Goal: Check status

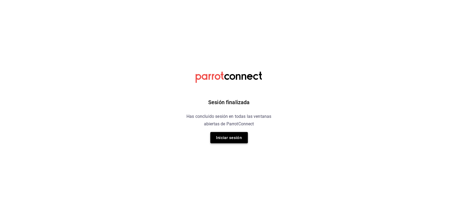
click at [227, 140] on button "Iniciar sesión" at bounding box center [229, 137] width 38 height 11
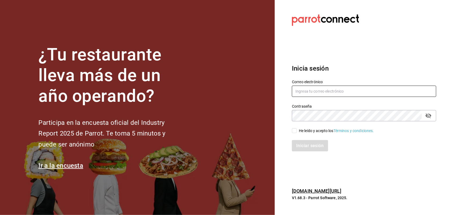
click at [337, 93] on input "text" at bounding box center [364, 91] width 144 height 11
type input "[PERSON_NAME][EMAIL_ADDRESS][DOMAIN_NAME]"
click at [295, 132] on input "He leído y acepto los Términos y condiciones." at bounding box center [294, 130] width 5 height 5
checkbox input "true"
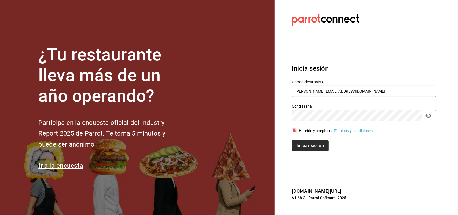
click at [300, 142] on button "Iniciar sesión" at bounding box center [310, 145] width 36 height 11
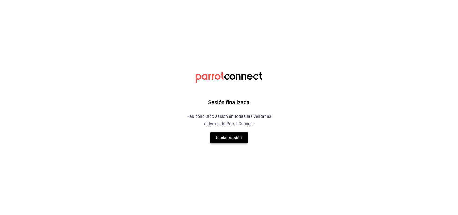
click at [230, 138] on button "Iniciar sesión" at bounding box center [229, 137] width 38 height 11
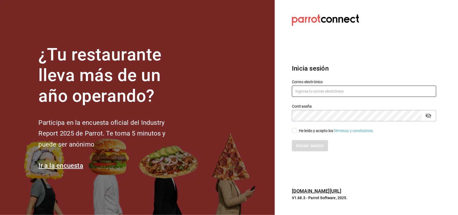
click at [330, 88] on input "text" at bounding box center [364, 91] width 144 height 11
type input "[PERSON_NAME][EMAIL_ADDRESS][DOMAIN_NAME]"
click at [293, 131] on input "He leído y acepto los Términos y condiciones." at bounding box center [294, 130] width 5 height 5
checkbox input "true"
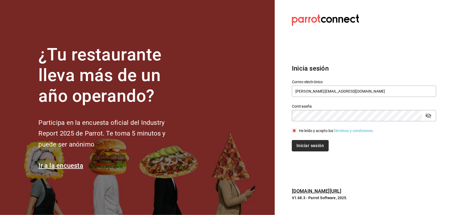
click at [301, 146] on button "Iniciar sesión" at bounding box center [310, 145] width 36 height 11
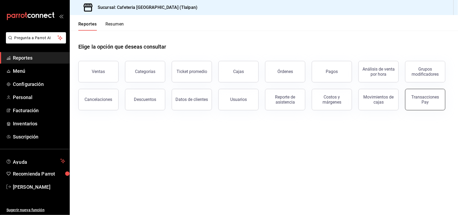
click at [413, 97] on div "Transacciones Pay" at bounding box center [425, 99] width 33 height 10
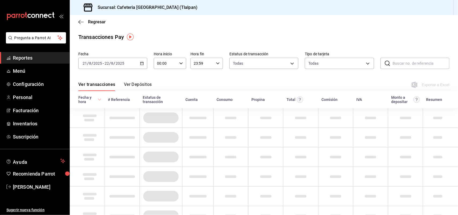
click at [142, 64] on icon "button" at bounding box center [142, 63] width 4 height 4
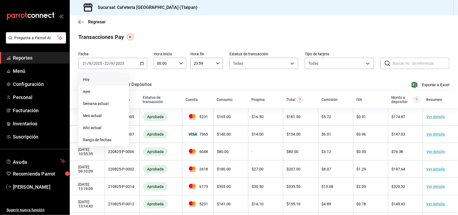
click at [95, 77] on span "Hoy" at bounding box center [104, 80] width 42 height 6
click at [95, 76] on div "Ver transacciones Ver Depósitos Exportar a Excel" at bounding box center [263, 83] width 371 height 16
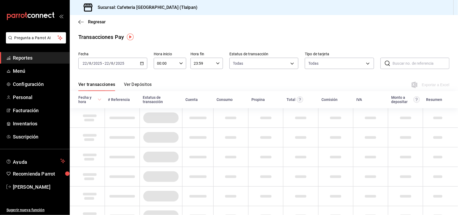
click at [141, 85] on button "Ver Depósitos" at bounding box center [138, 86] width 28 height 9
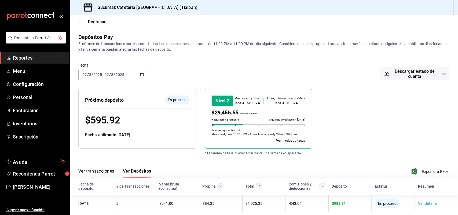
scroll to position [7, 0]
